Goal: Check status: Check status

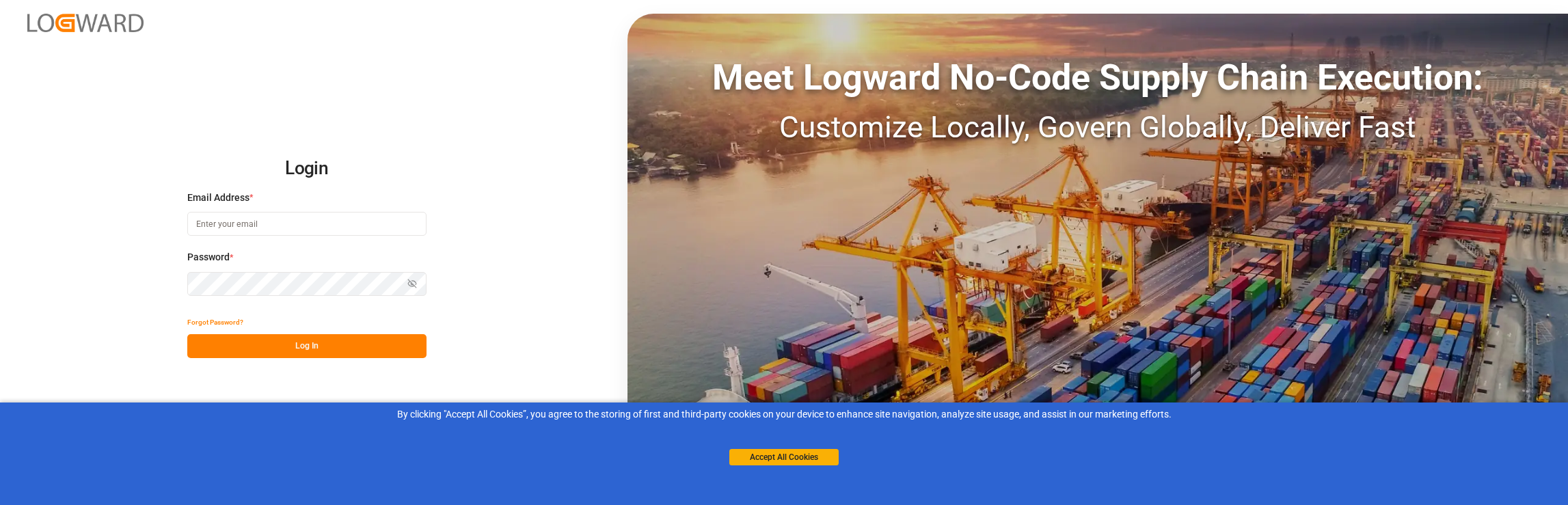
click at [247, 226] on input at bounding box center [307, 224] width 239 height 24
type input "[PERSON_NAME][EMAIL_ADDRESS][PERSON_NAME][DOMAIN_NAME]"
click at [447, 381] on div "Login Email Address * [PERSON_NAME][EMAIL_ADDRESS][PERSON_NAME][DOMAIN_NAME] Pa…" at bounding box center [784, 252] width 1568 height 505
click at [295, 345] on button "Log In" at bounding box center [307, 345] width 239 height 24
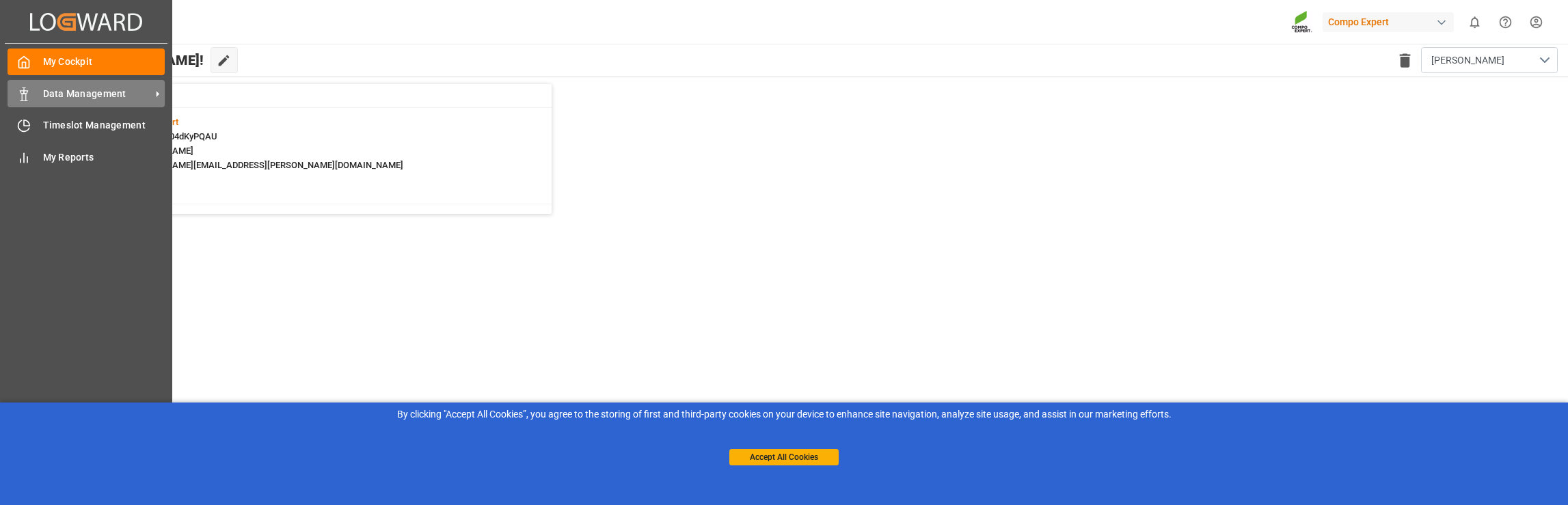
click at [55, 93] on span "Data Management" at bounding box center [97, 94] width 108 height 15
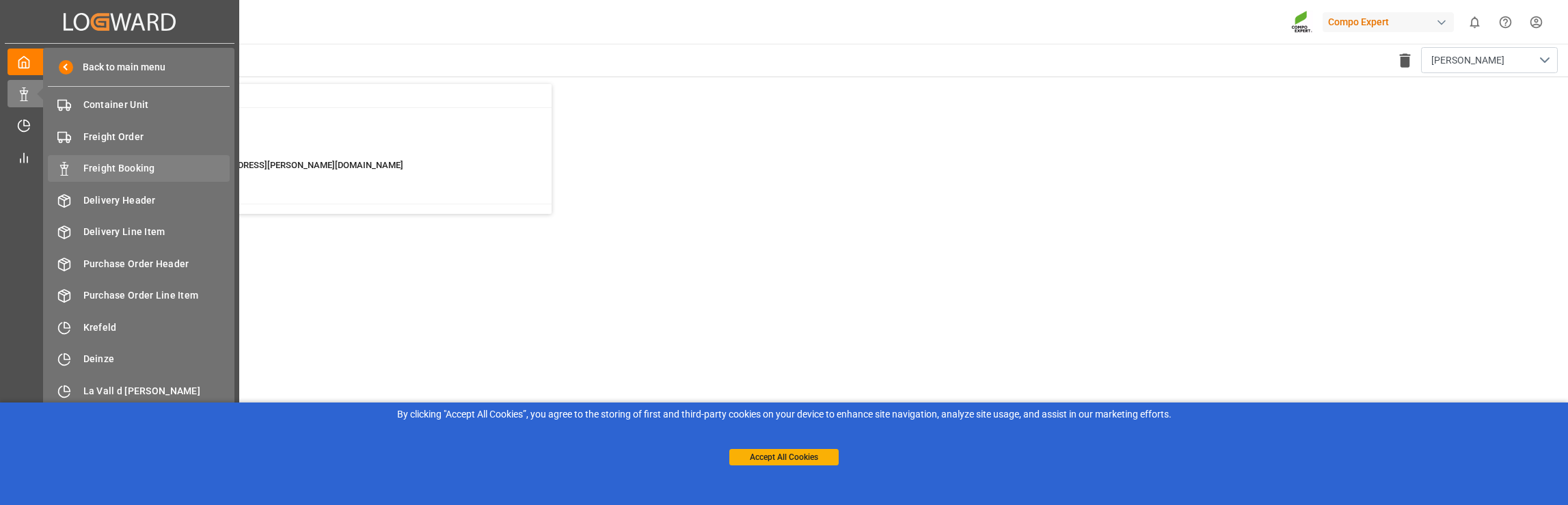
click at [136, 167] on span "Freight Booking" at bounding box center [157, 168] width 147 height 15
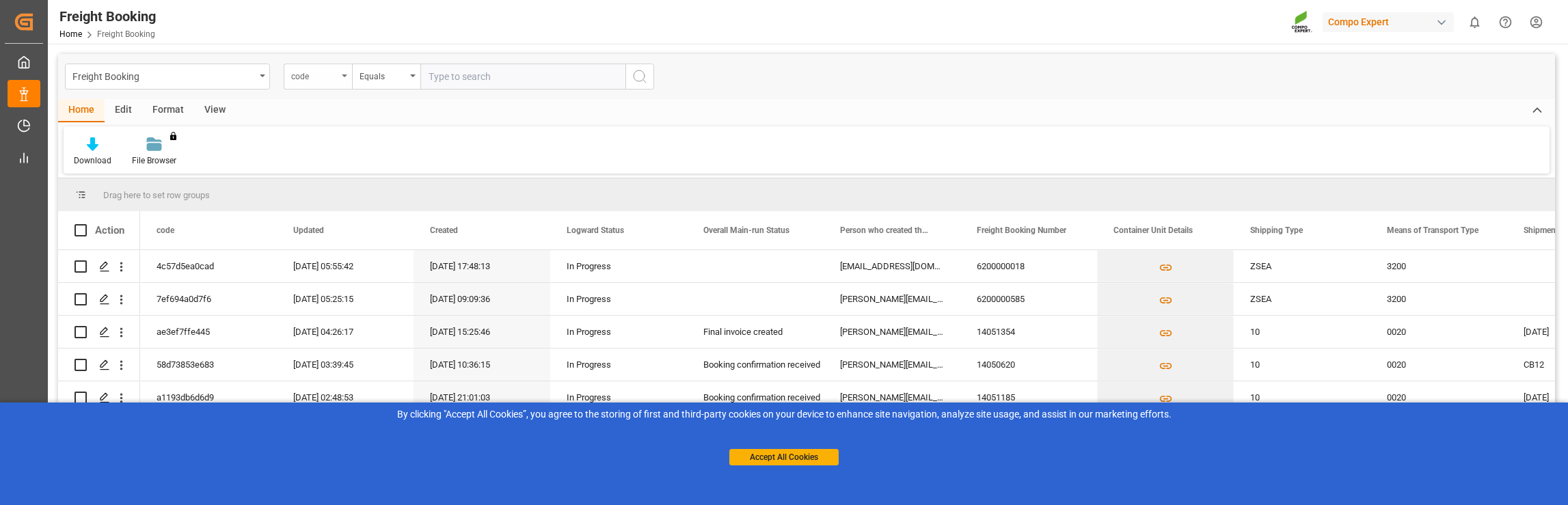
click at [327, 82] on div "code" at bounding box center [318, 77] width 69 height 26
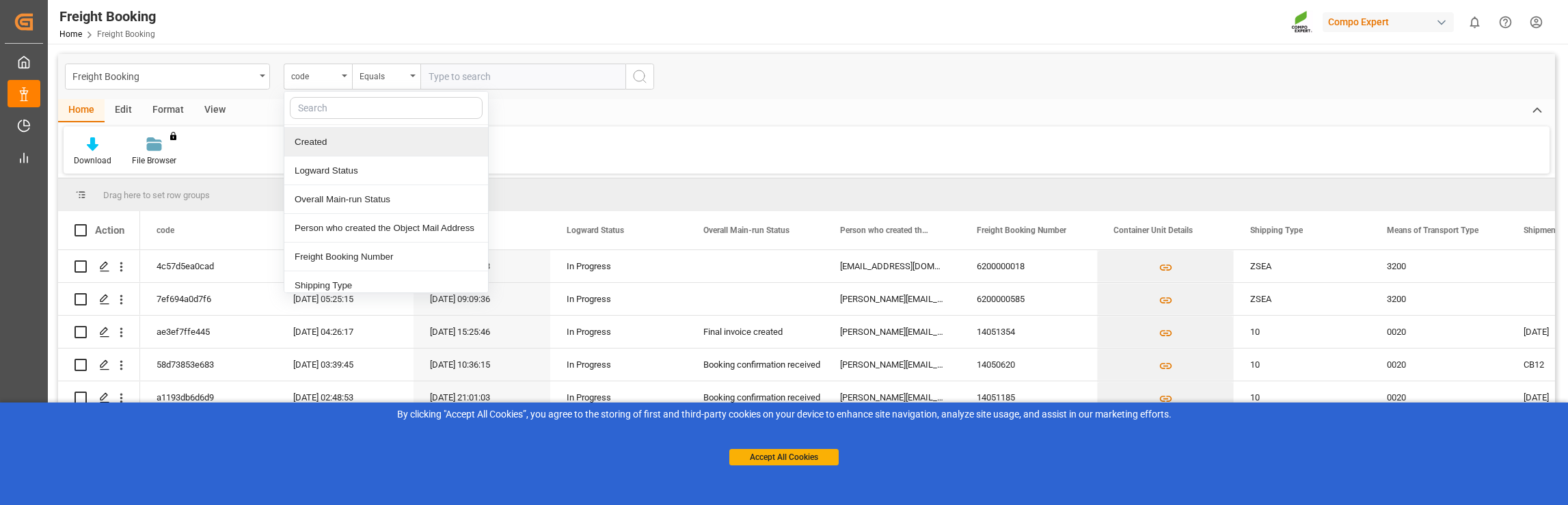
scroll to position [136, 0]
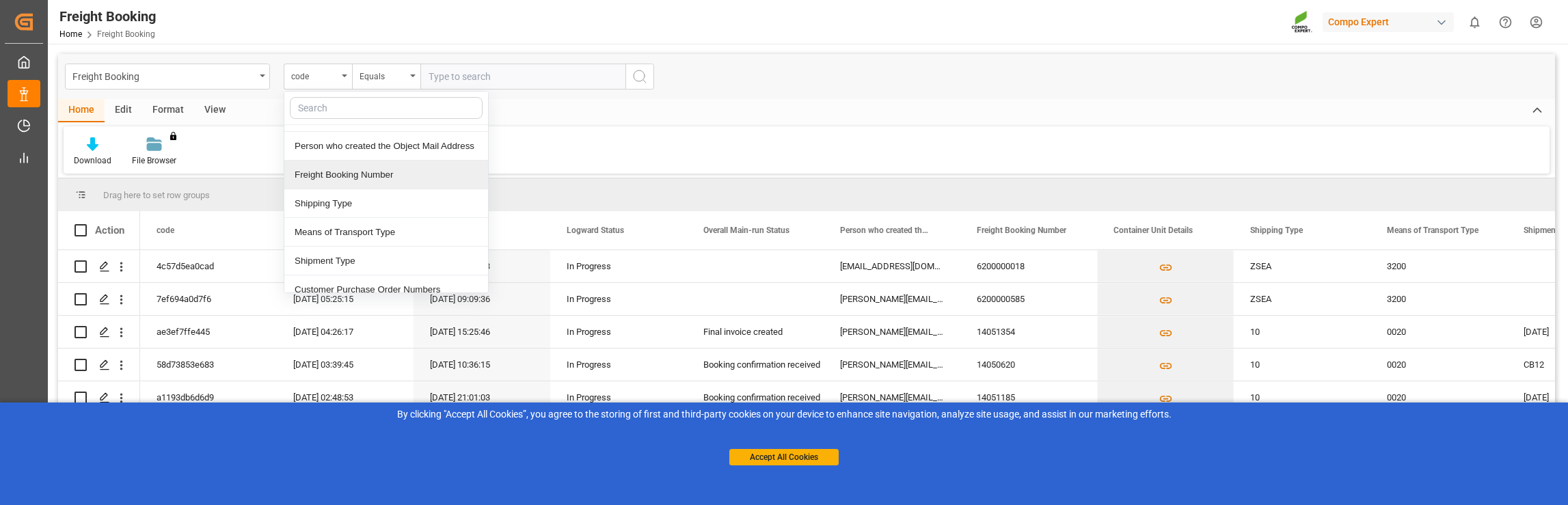
click at [342, 177] on div "Freight Booking Number" at bounding box center [386, 174] width 203 height 28
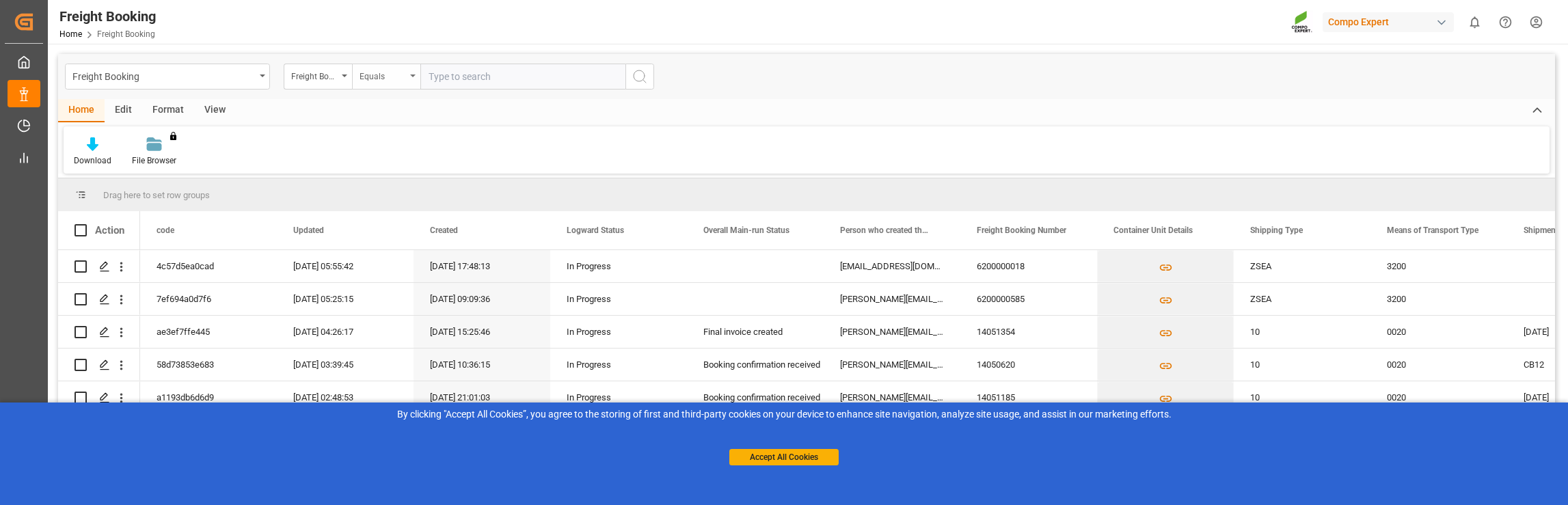
click at [374, 77] on div "Equals" at bounding box center [383, 75] width 47 height 16
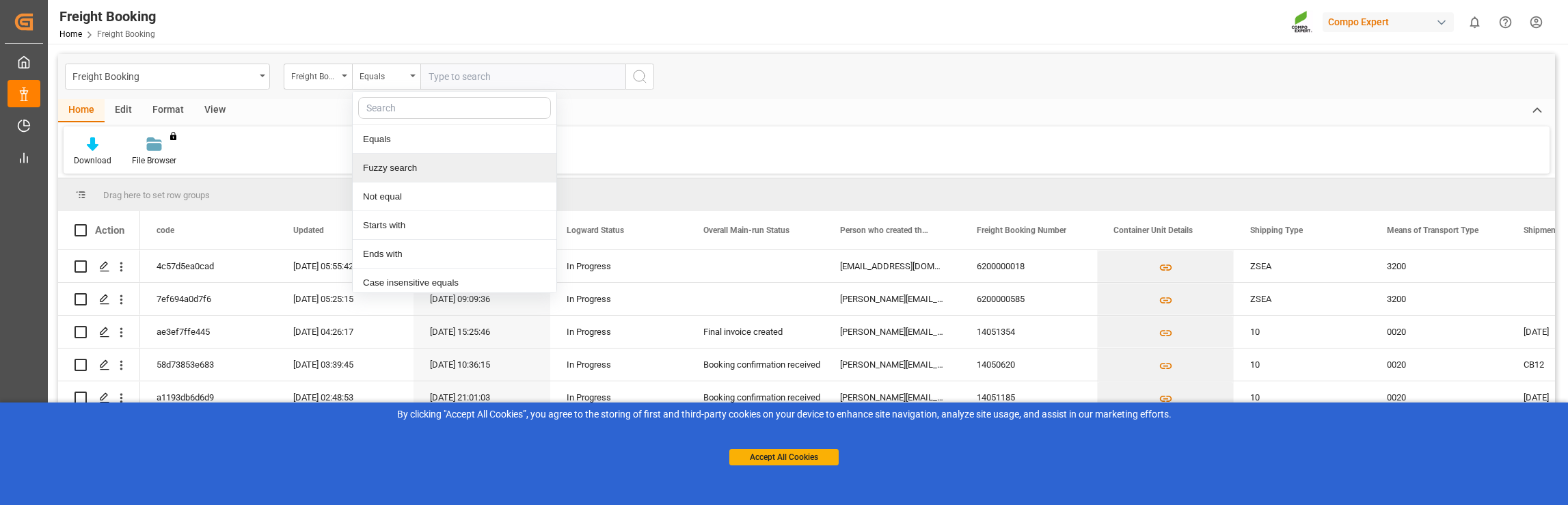
drag, startPoint x: 383, startPoint y: 136, endPoint x: 379, endPoint y: 166, distance: 30.3
click at [379, 166] on div "Equals Fuzzy search Not equal Starts with Ends with Case insensitive equals Not…" at bounding box center [454, 192] width 205 height 202
click at [440, 166] on div "Fuzzy search" at bounding box center [454, 168] width 203 height 28
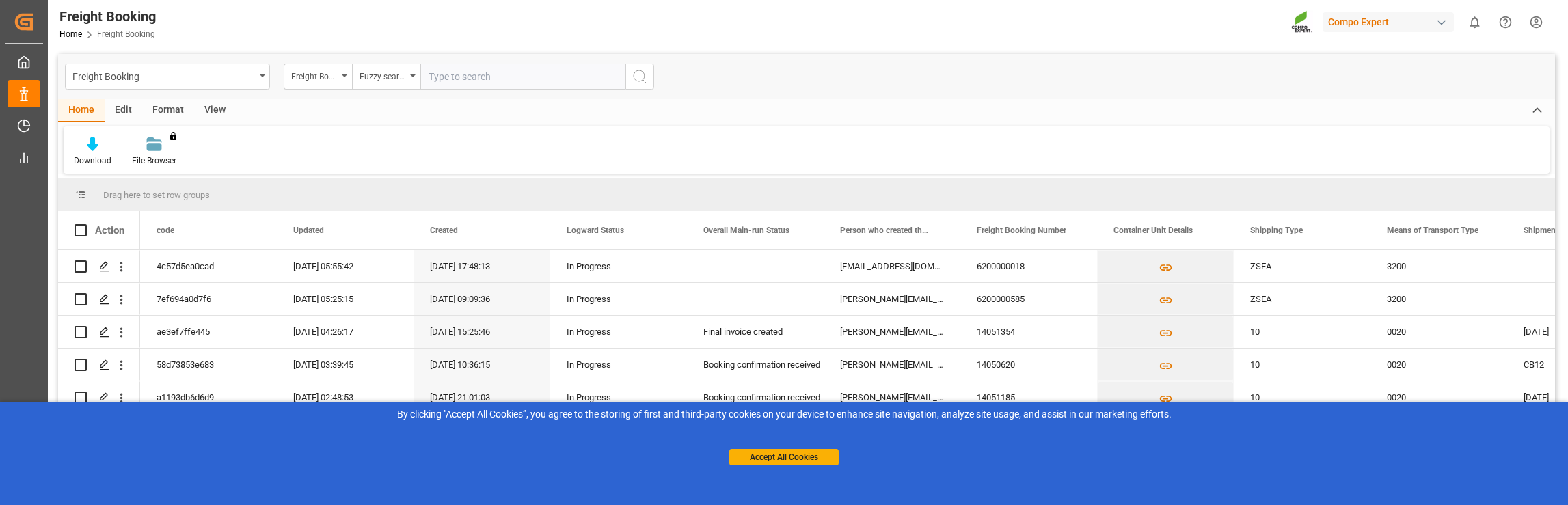
click at [473, 75] on input "text" at bounding box center [522, 77] width 205 height 26
paste input "6200000375"
type input "6200000375"
click at [636, 74] on icon "search button" at bounding box center [640, 77] width 16 height 16
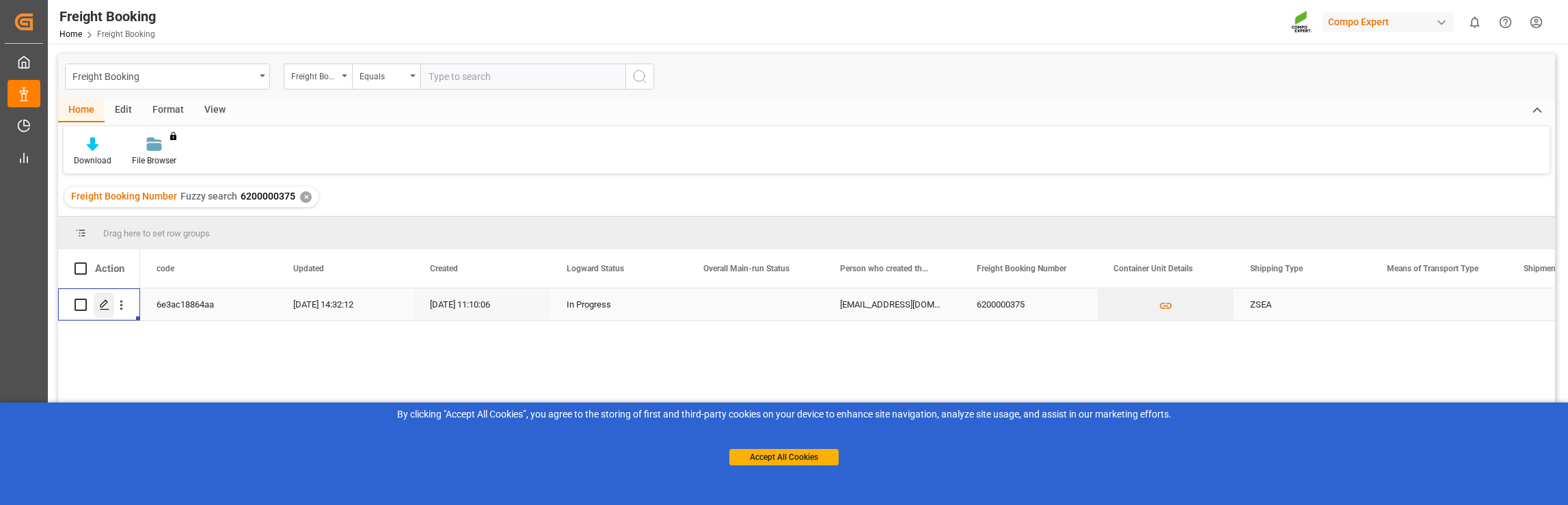
click at [101, 299] on div "Press SPACE to select this row." at bounding box center [104, 305] width 20 height 26
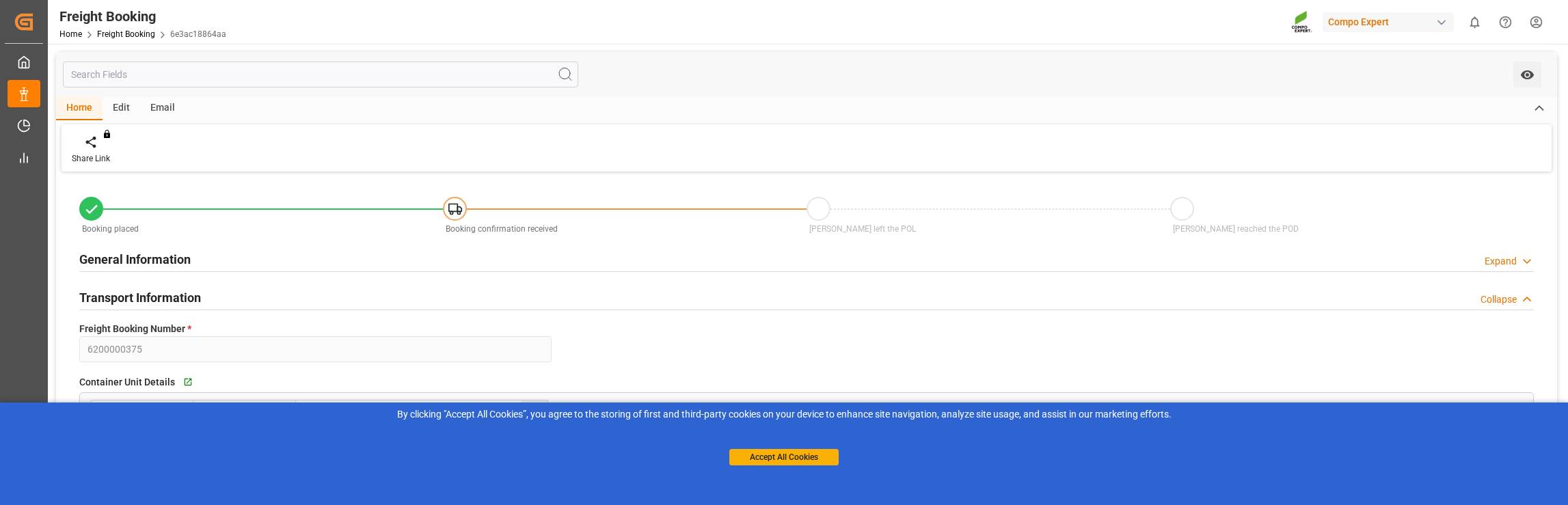
type input "MXATM"
type input "0"
type input "19656"
type input "[DATE] 09:00"
type input "[DATE] 11:10"
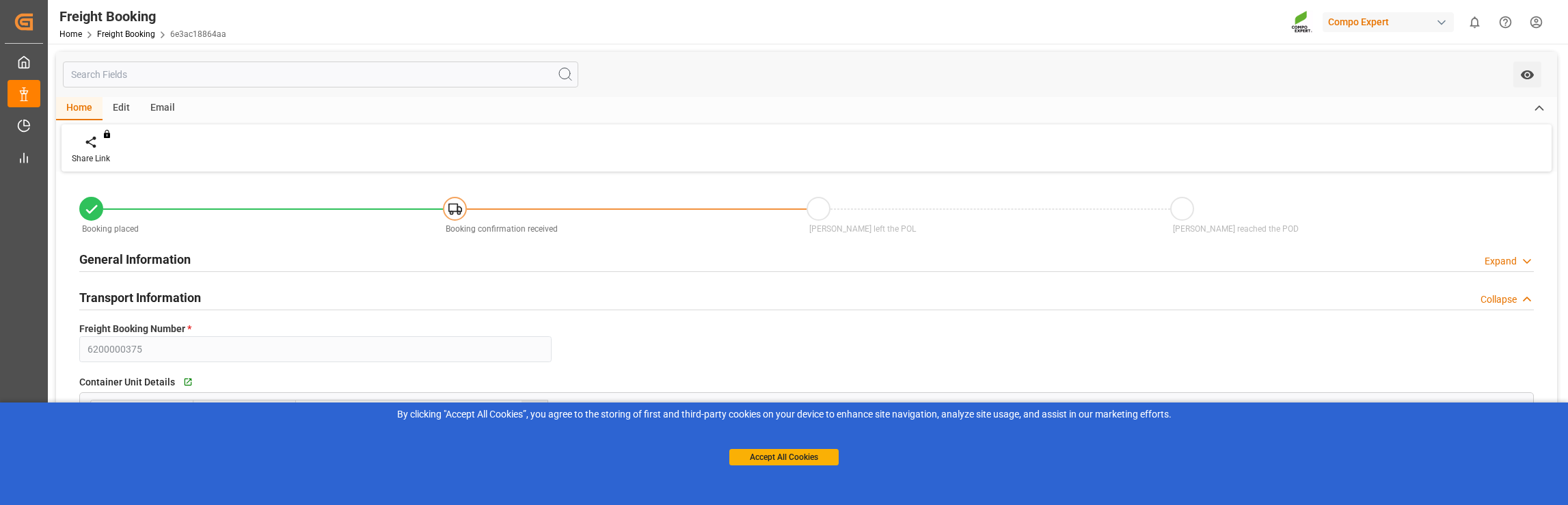
type input "[DATE] 11:11"
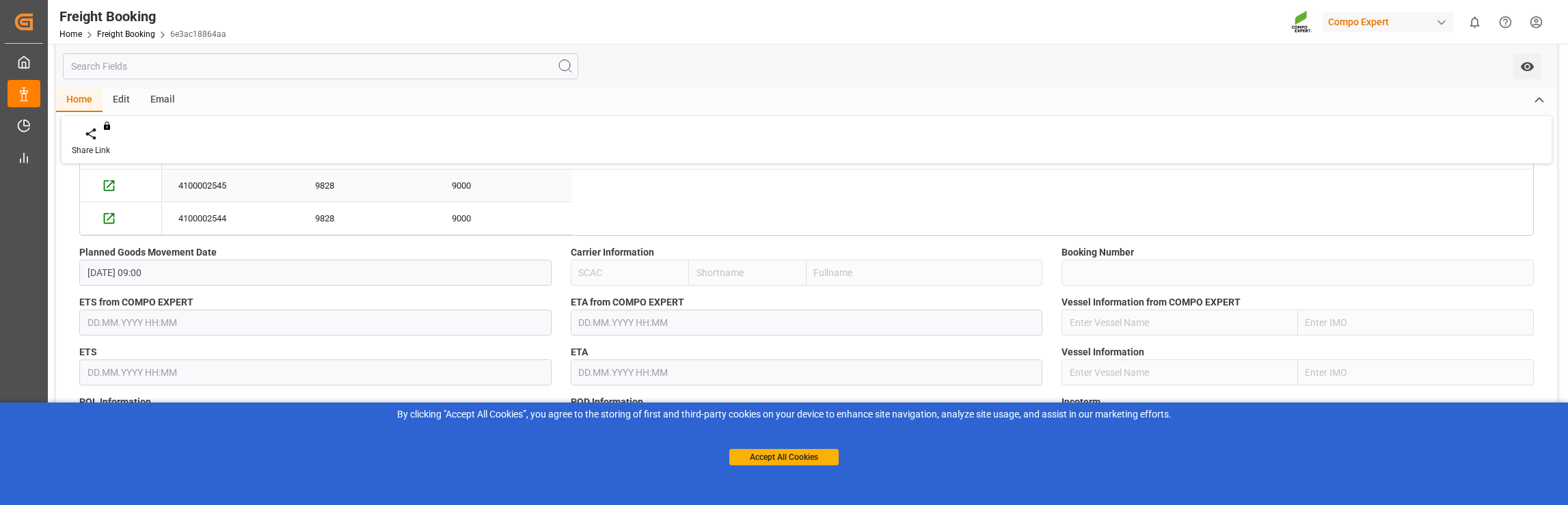
scroll to position [888, 0]
